Goal: Task Accomplishment & Management: Use online tool/utility

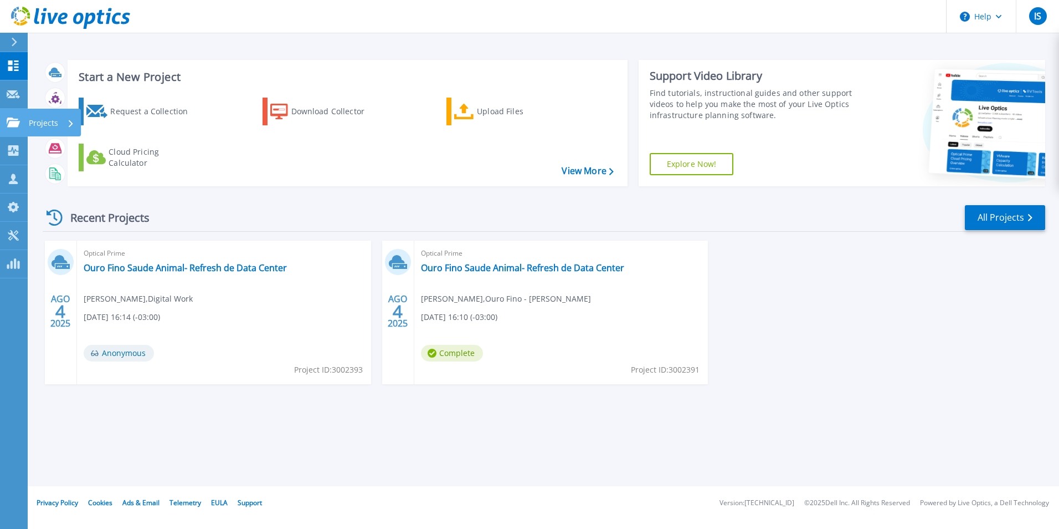
click at [4, 116] on link "Projects Projects" at bounding box center [14, 123] width 28 height 28
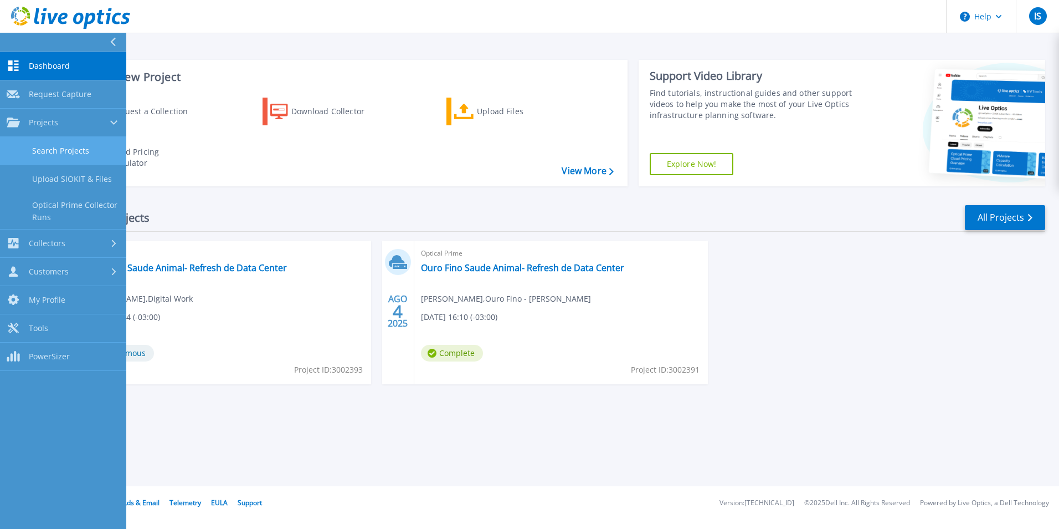
click at [98, 154] on link "Search Projects" at bounding box center [63, 151] width 126 height 28
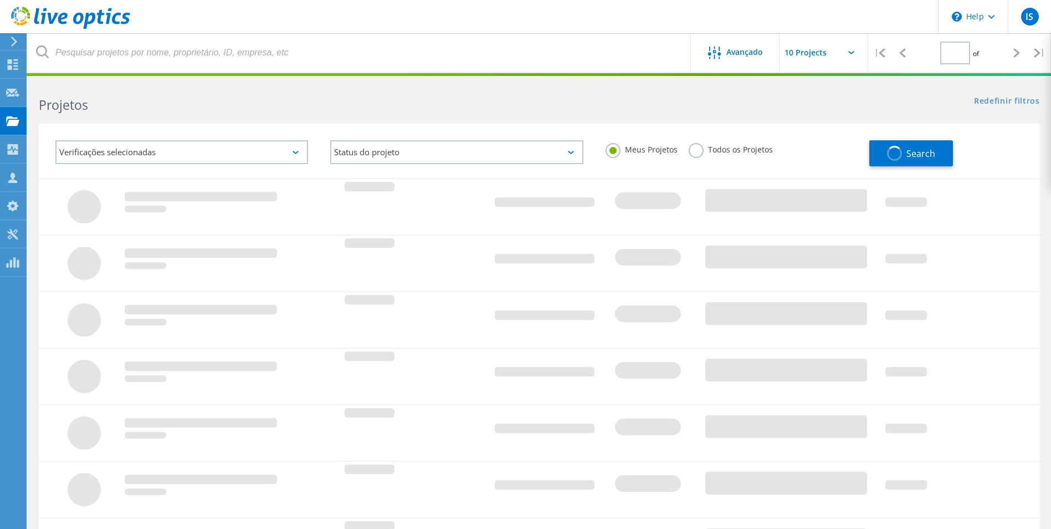
type input "1"
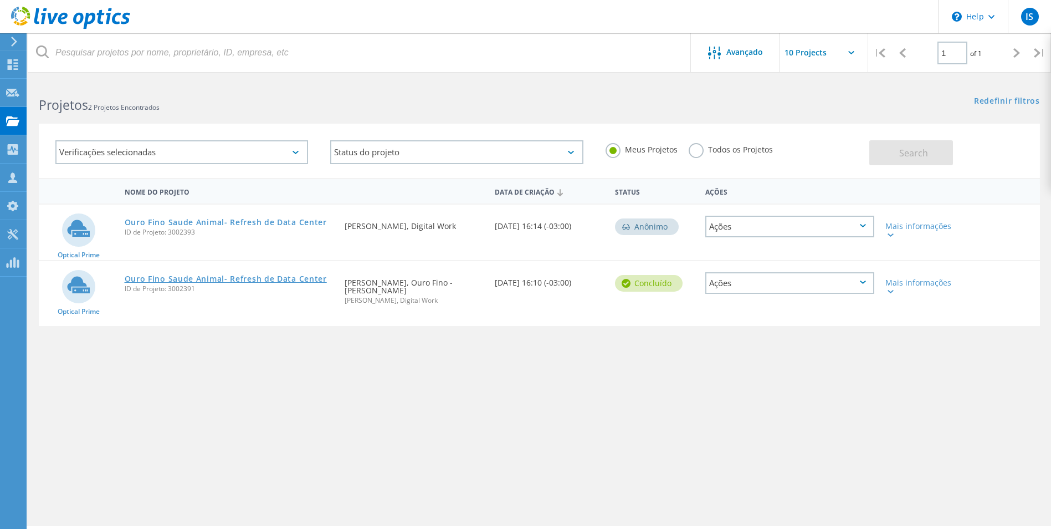
click at [228, 281] on link "Ouro Fino Saude Animal- Refresh de Data Center" at bounding box center [226, 279] width 202 height 8
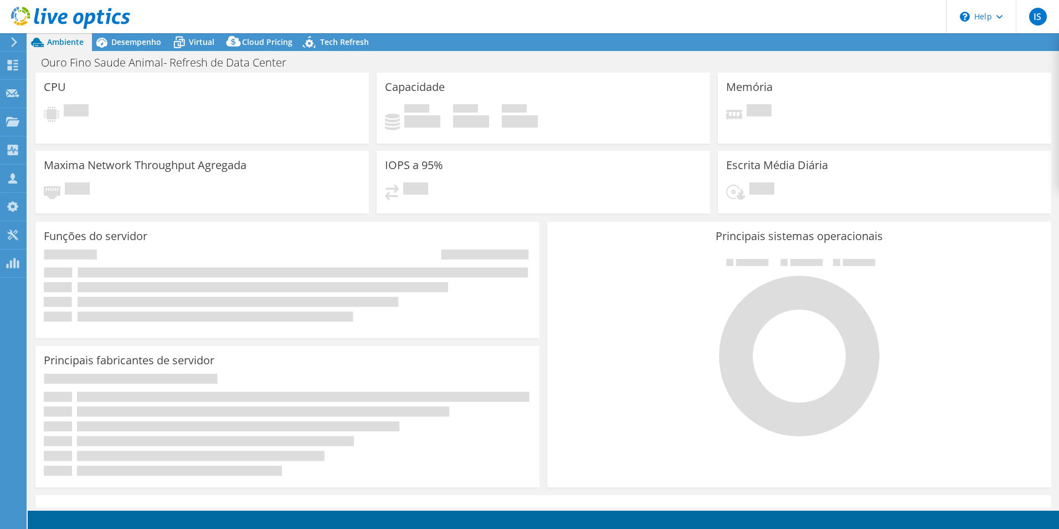
select select "SouthAmerica"
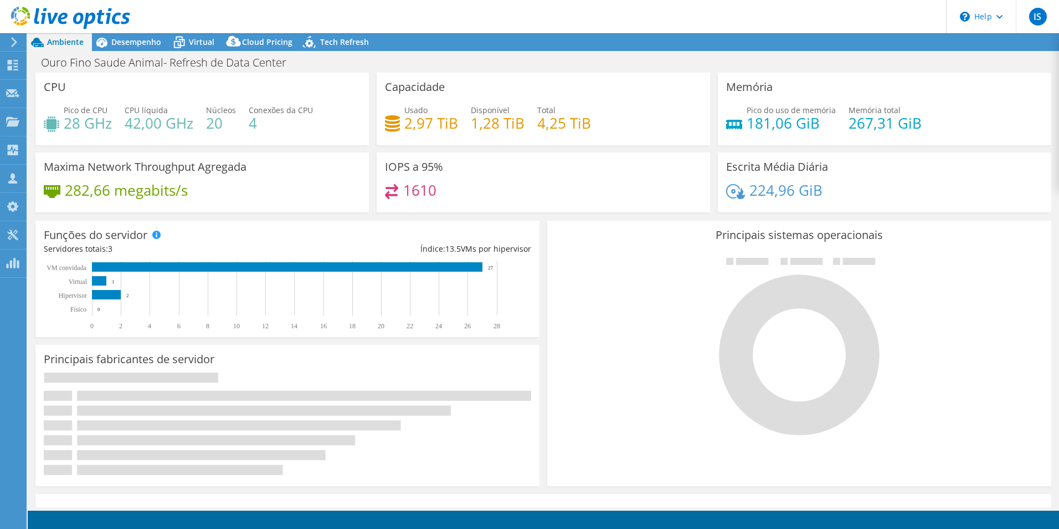
select select "SouthAmerica"
select select "BRL"
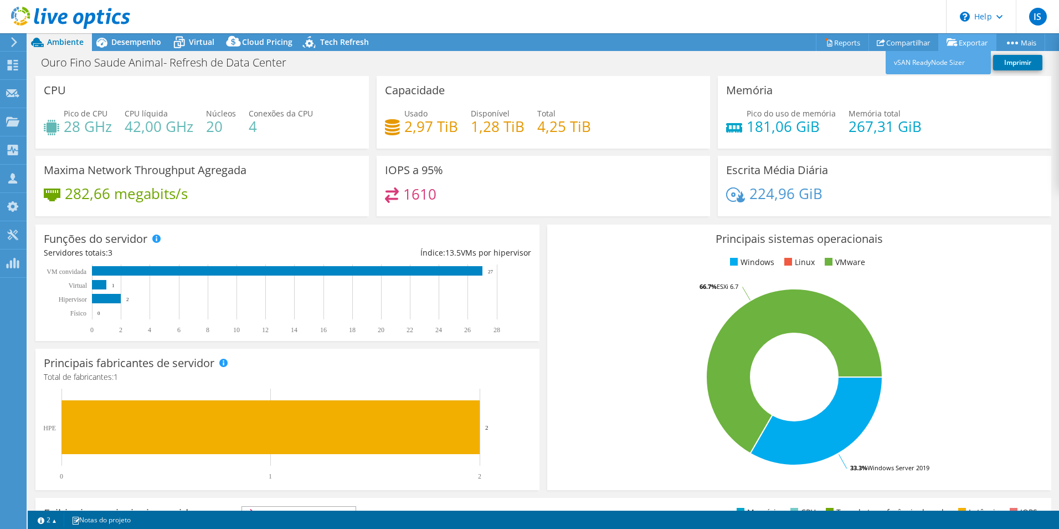
click at [959, 39] on link "Exportar" at bounding box center [968, 42] width 58 height 17
click at [911, 63] on link "vSAN ReadyNode Sizer" at bounding box center [938, 62] width 105 height 23
click at [143, 34] on div "Desempenho" at bounding box center [131, 42] width 78 height 18
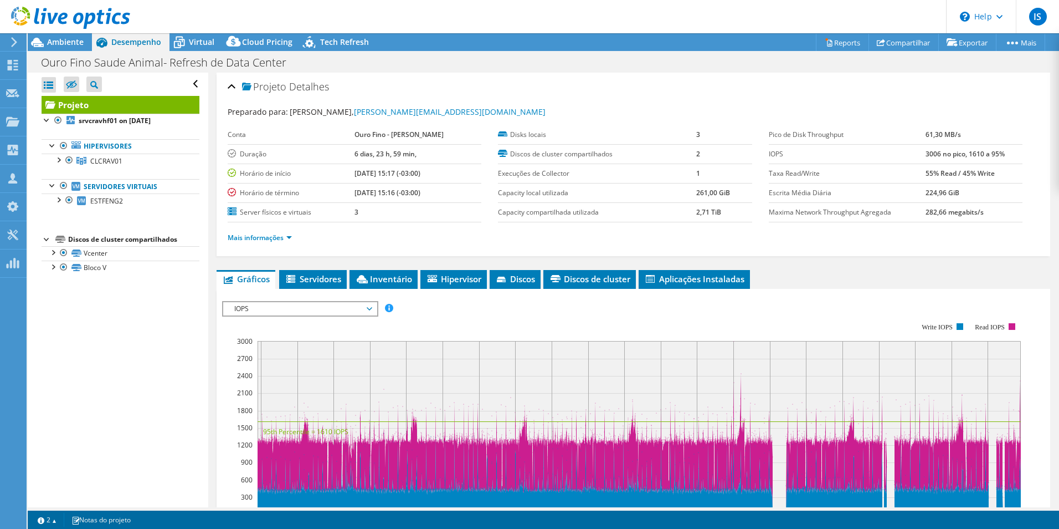
click at [146, 38] on span "Desempenho" at bounding box center [136, 42] width 50 height 11
click at [176, 42] on icon at bounding box center [179, 42] width 19 height 19
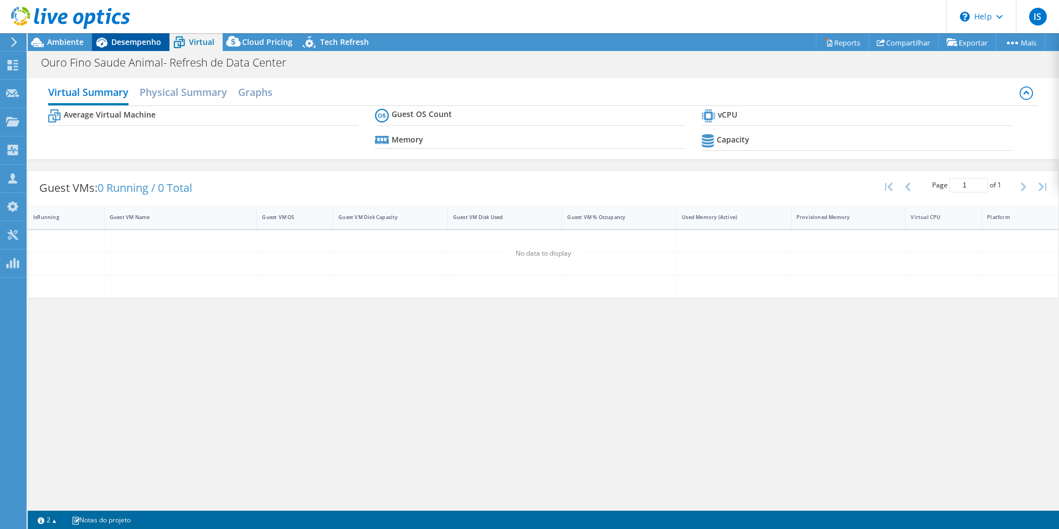
click at [155, 40] on span "Desempenho" at bounding box center [136, 42] width 50 height 11
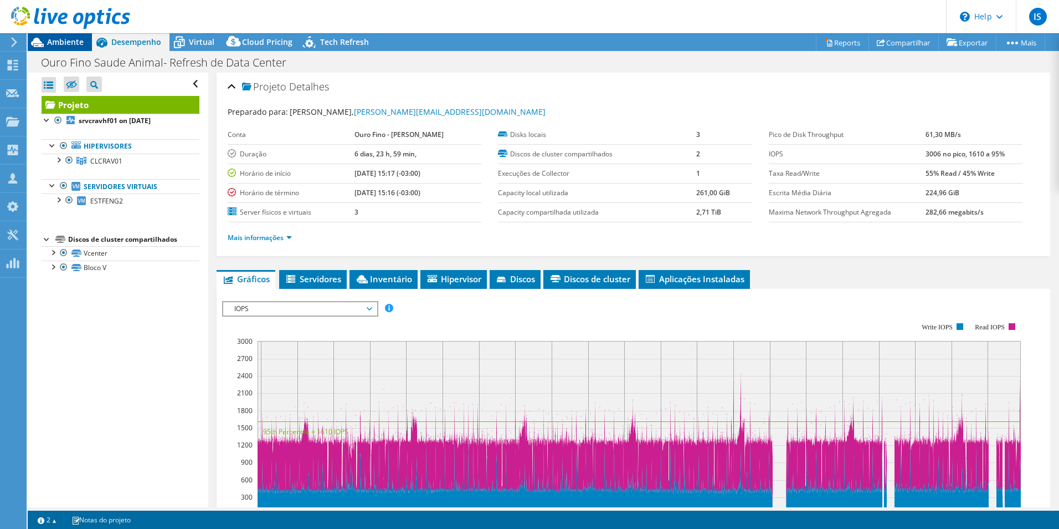
click at [70, 42] on span "Ambiente" at bounding box center [65, 42] width 37 height 11
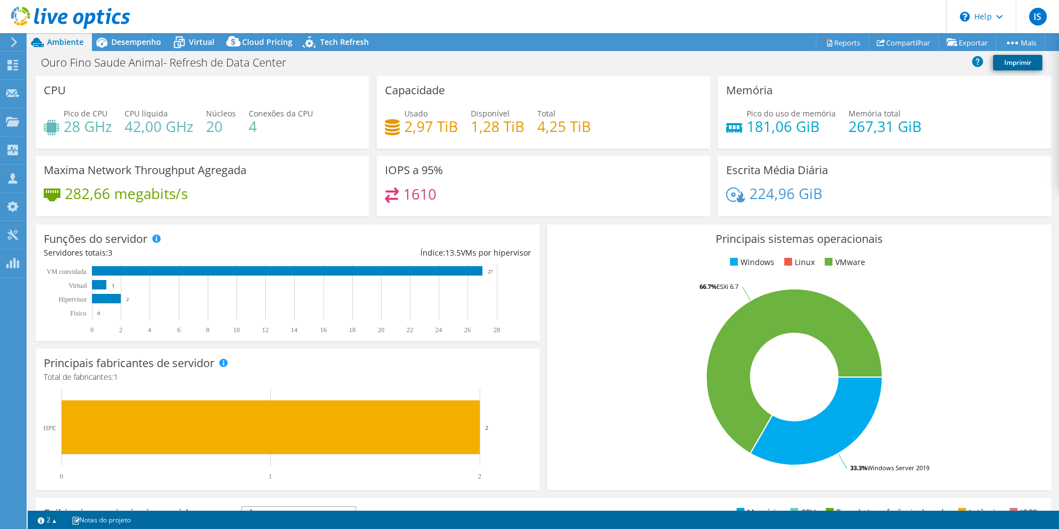
click at [1015, 62] on link "Imprimir" at bounding box center [1018, 63] width 49 height 16
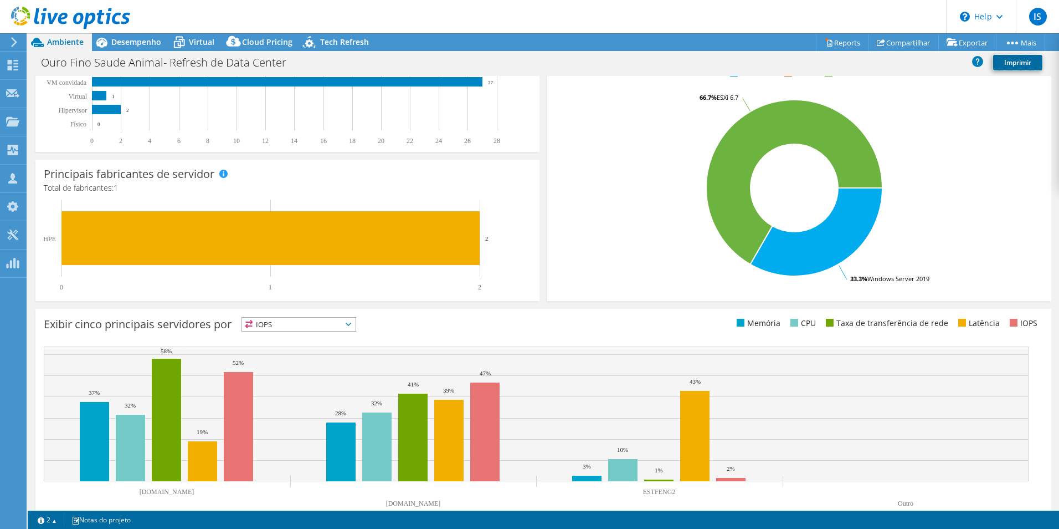
scroll to position [211, 0]
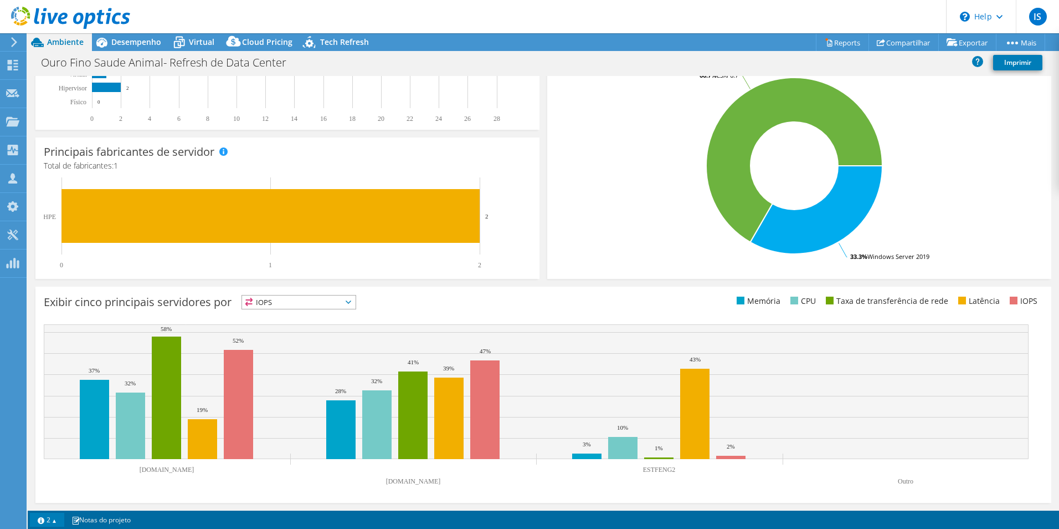
click at [43, 518] on link "2" at bounding box center [47, 520] width 34 height 14
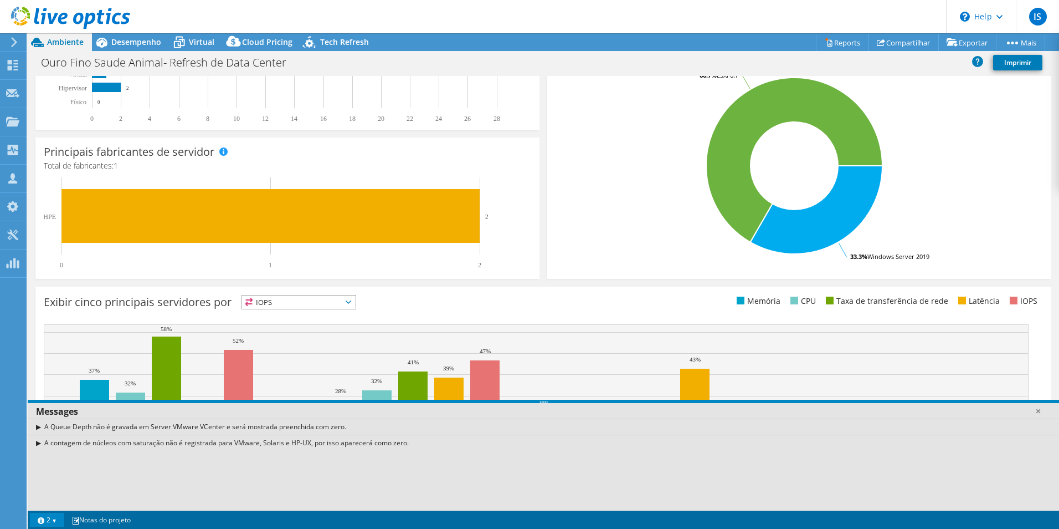
click at [53, 522] on link "2" at bounding box center [47, 520] width 34 height 14
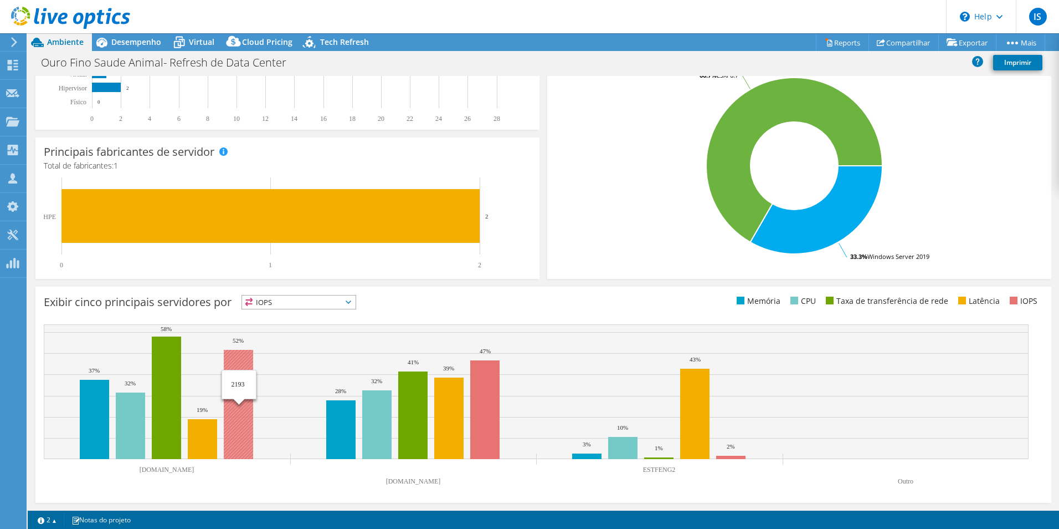
scroll to position [100, 0]
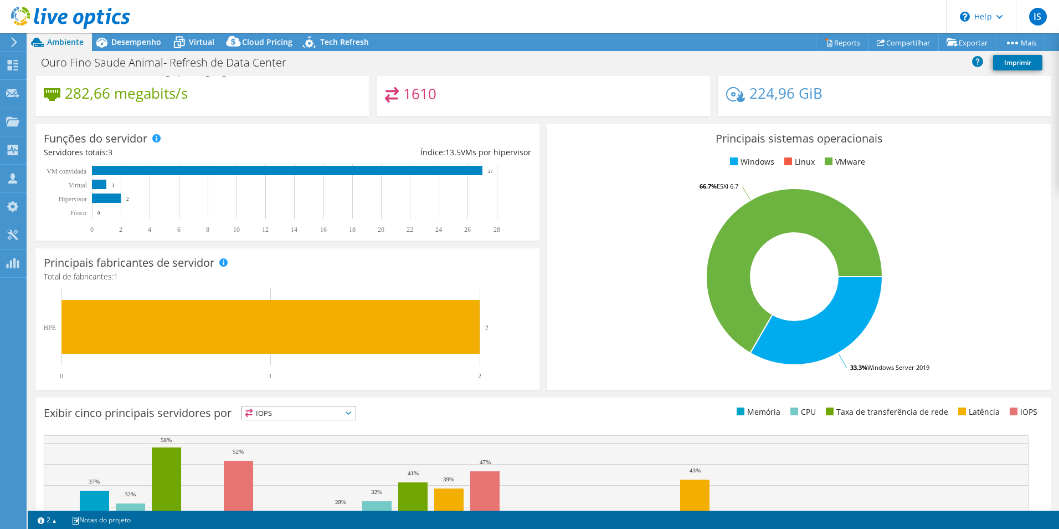
click at [356, 418] on span "IOPS" at bounding box center [299, 412] width 114 height 13
drag, startPoint x: 288, startPoint y: 444, endPoint x: 290, endPoint y: 437, distance: 7.7
click at [288, 444] on li "Memória" at bounding box center [299, 443] width 114 height 16
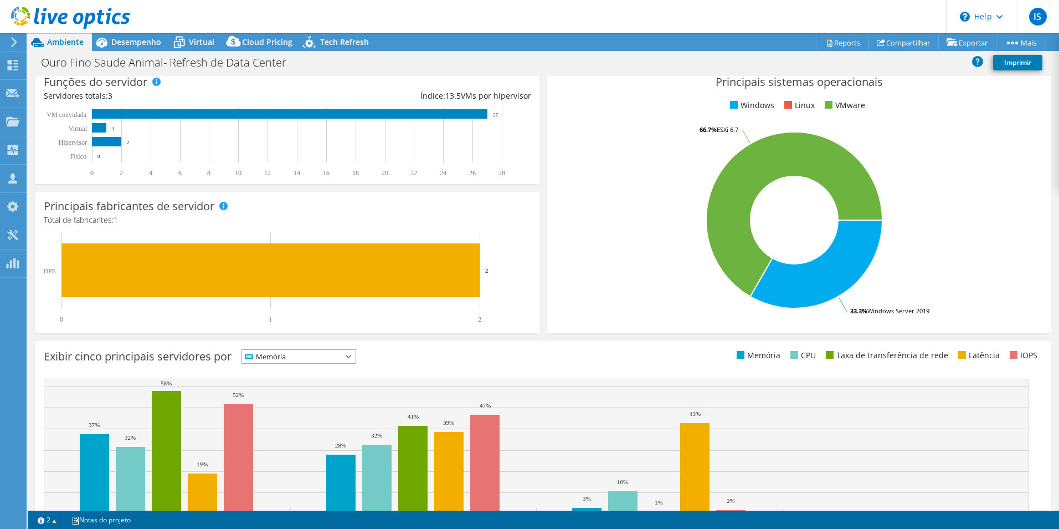
scroll to position [211, 0]
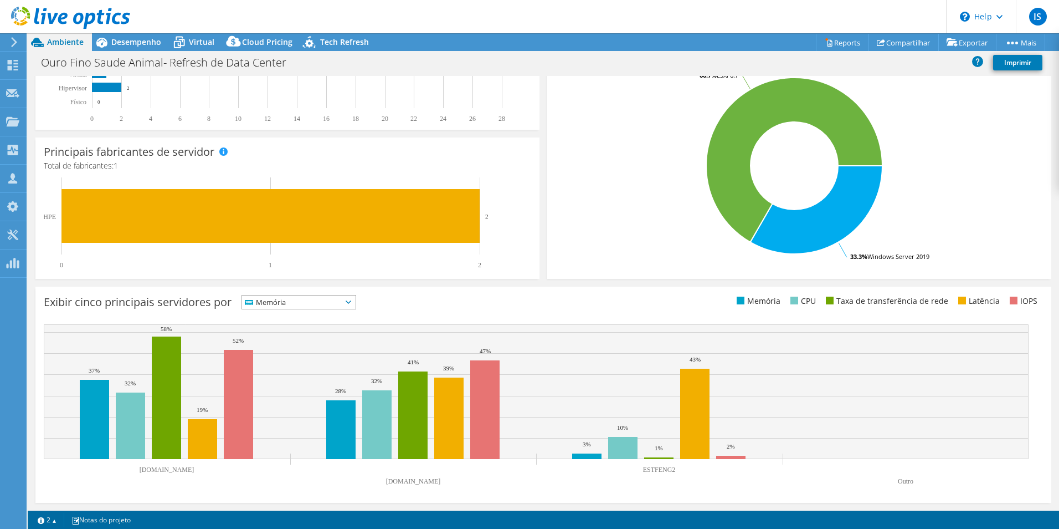
click at [342, 298] on span "Memória" at bounding box center [292, 301] width 100 height 13
click at [306, 349] on li "CPU" at bounding box center [299, 348] width 114 height 16
click at [325, 303] on span "CPU" at bounding box center [292, 301] width 100 height 13
click at [309, 354] on li "CPU" at bounding box center [299, 348] width 114 height 16
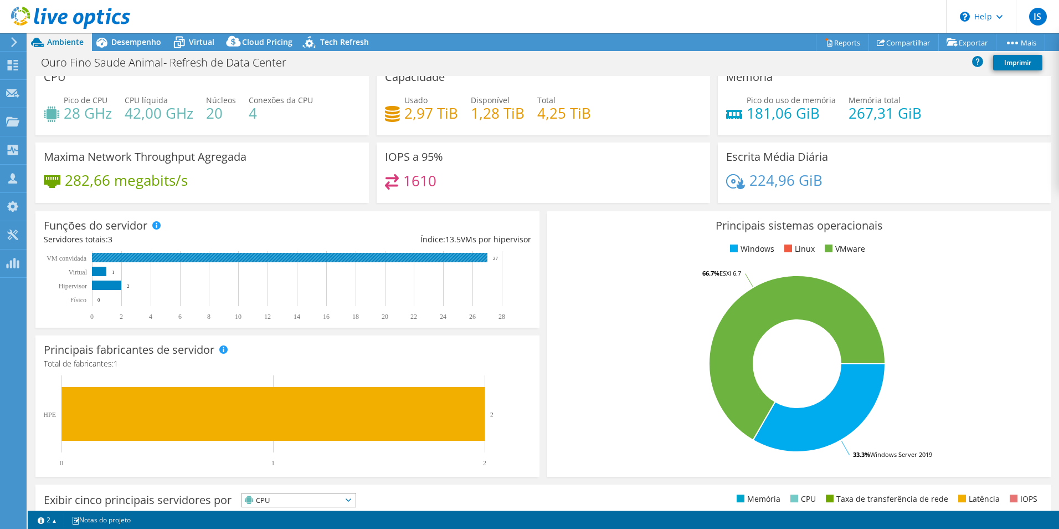
scroll to position [0, 0]
